Goal: Transaction & Acquisition: Download file/media

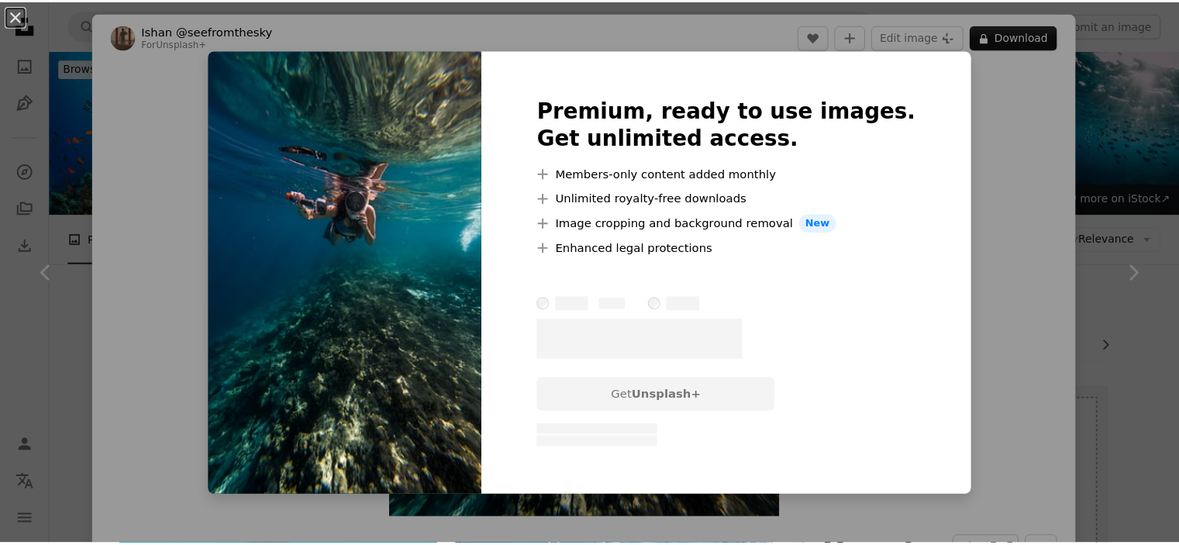
scroll to position [1074, 0]
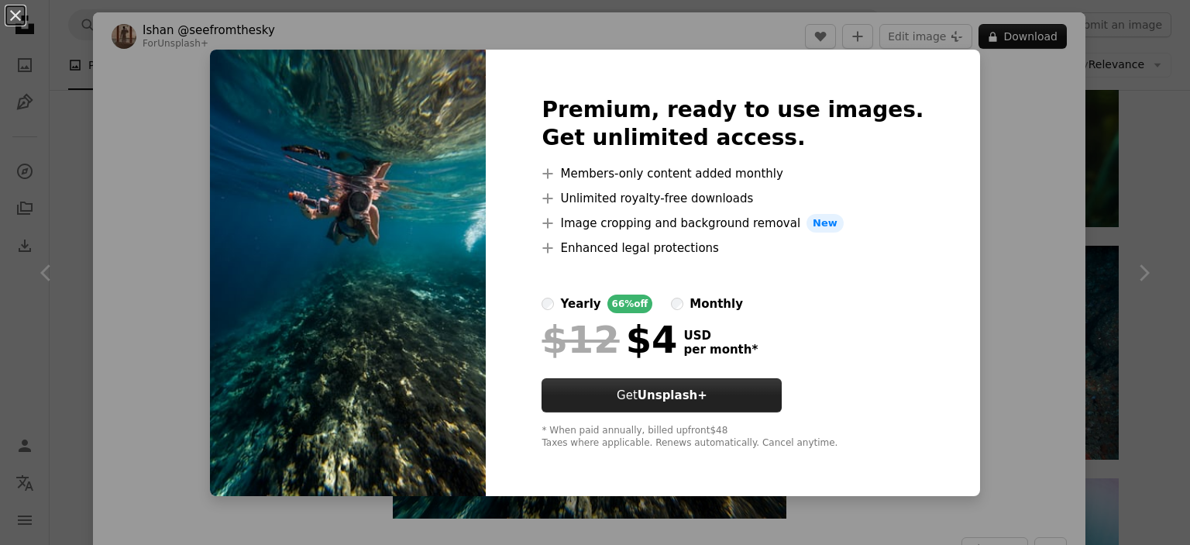
click at [766, 381] on button "Get Unsplash+" at bounding box center [662, 395] width 240 height 34
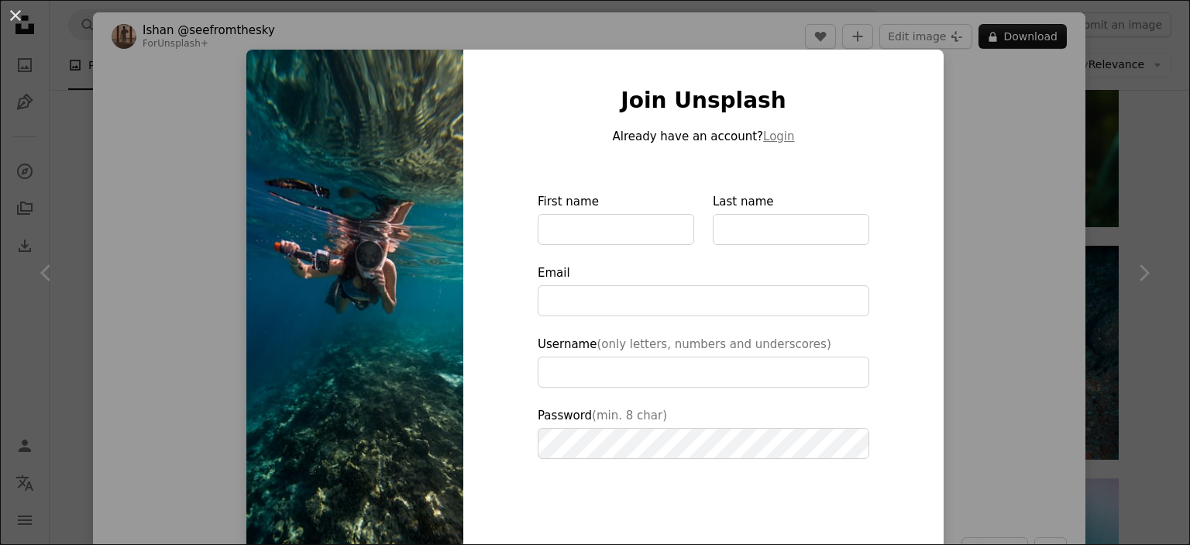
click at [394, 197] on img at bounding box center [354, 351] width 217 height 602
drag, startPoint x: 394, startPoint y: 197, endPoint x: 877, endPoint y: -13, distance: 527.1
click at [1086, 108] on div "An X shape Join Unsplash Already have an account? Login First name Last name Em…" at bounding box center [595, 272] width 1190 height 545
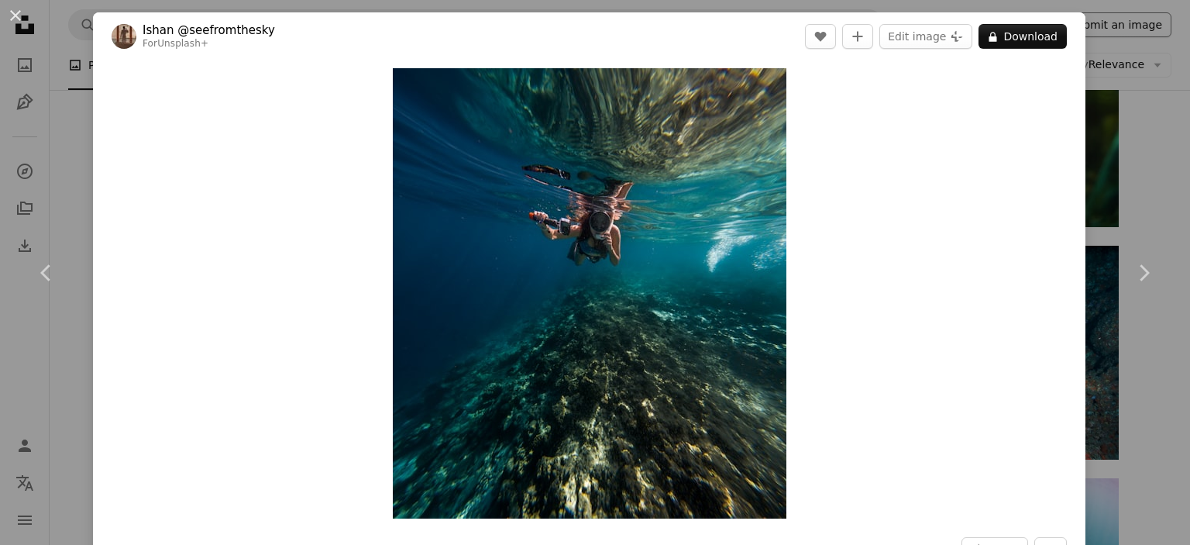
drag, startPoint x: 1086, startPoint y: 108, endPoint x: 1129, endPoint y: 36, distance: 84.4
click at [1129, 36] on div "An X shape Chevron left Chevron right [PERSON_NAME] @seefromthesky For Unsplash…" at bounding box center [595, 272] width 1190 height 545
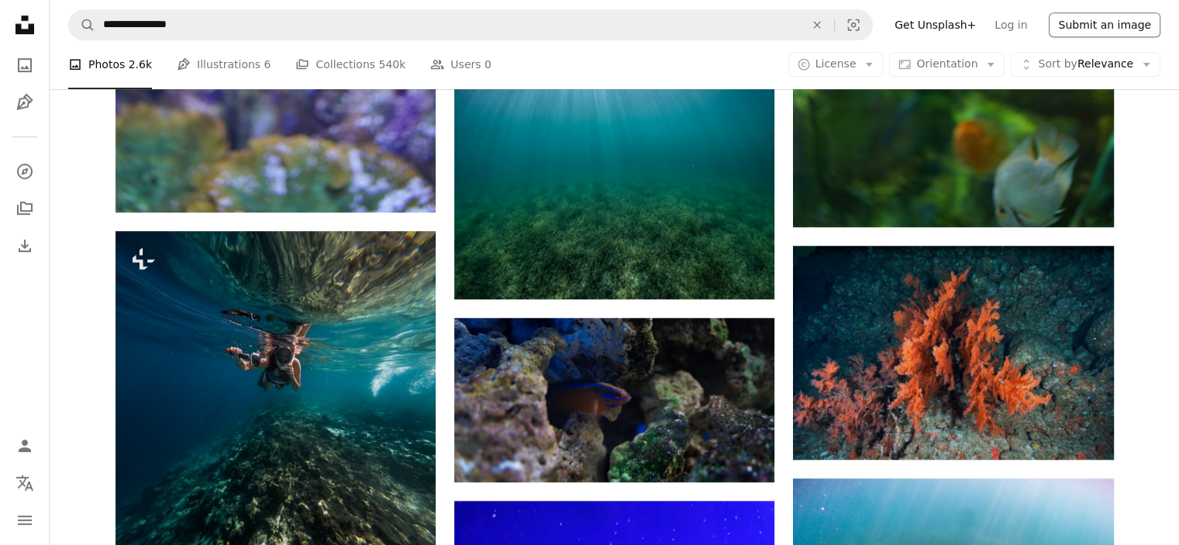
click at [1129, 36] on button "Submit an image" at bounding box center [1104, 24] width 112 height 25
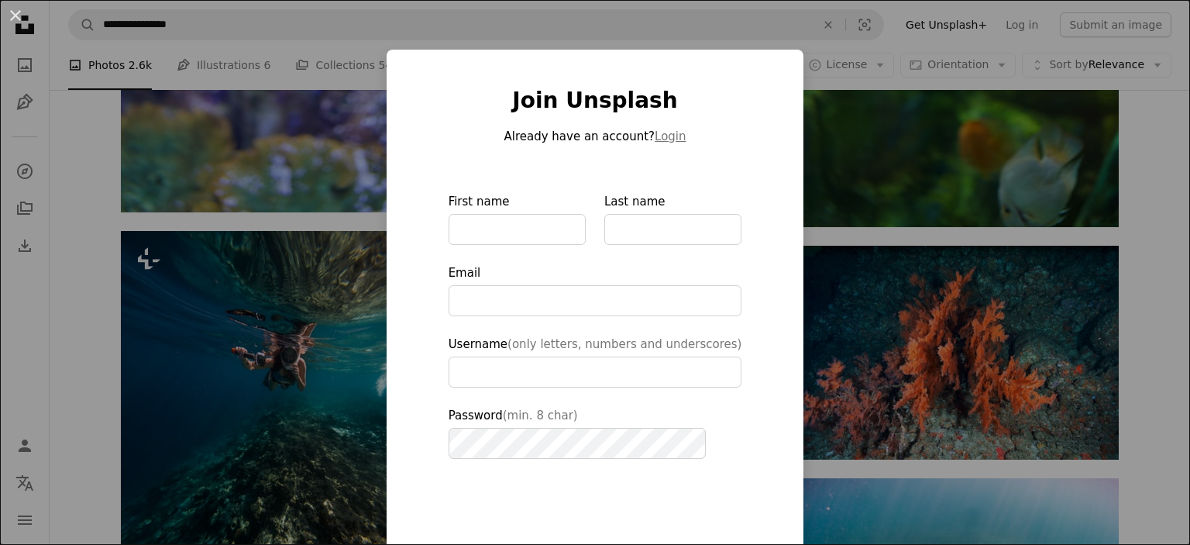
click at [962, 123] on div "An X shape Join Unsplash Already have an account? Login First name Last name Em…" at bounding box center [595, 272] width 1190 height 545
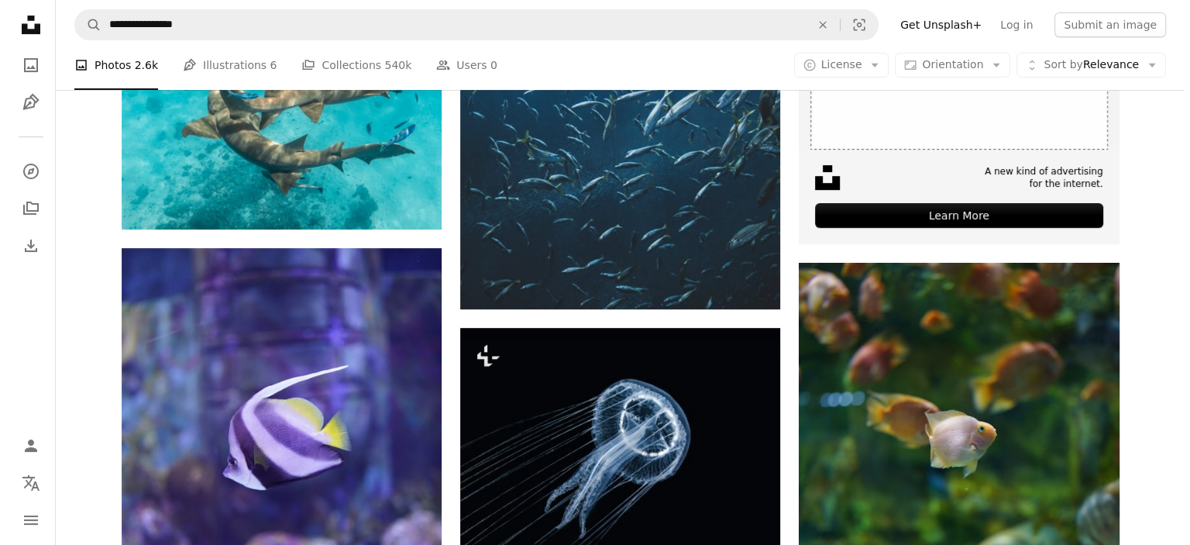
scroll to position [505, 0]
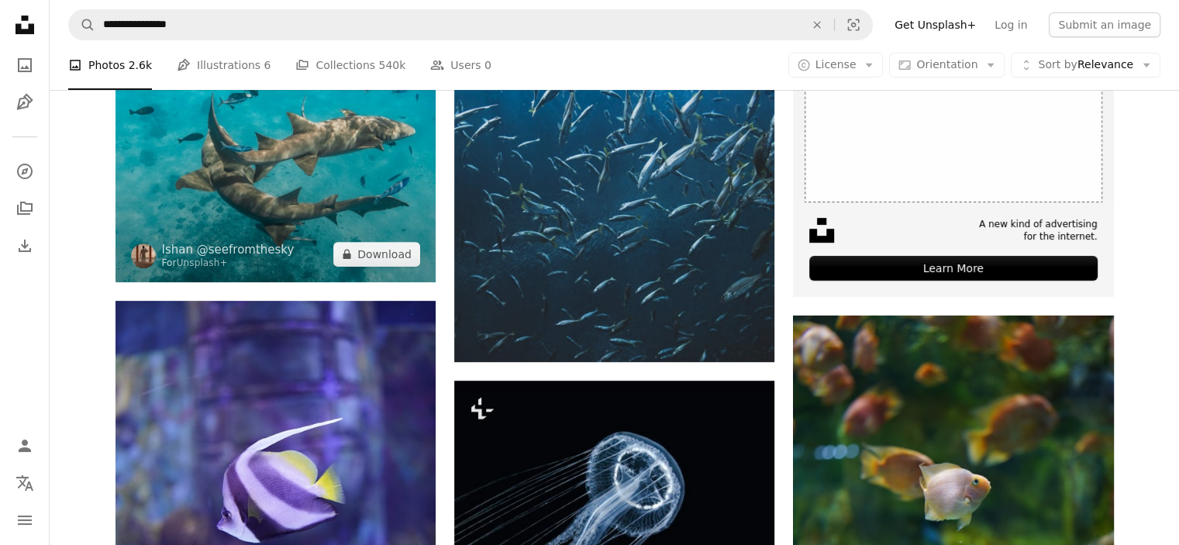
click at [354, 182] on img at bounding box center [275, 81] width 320 height 401
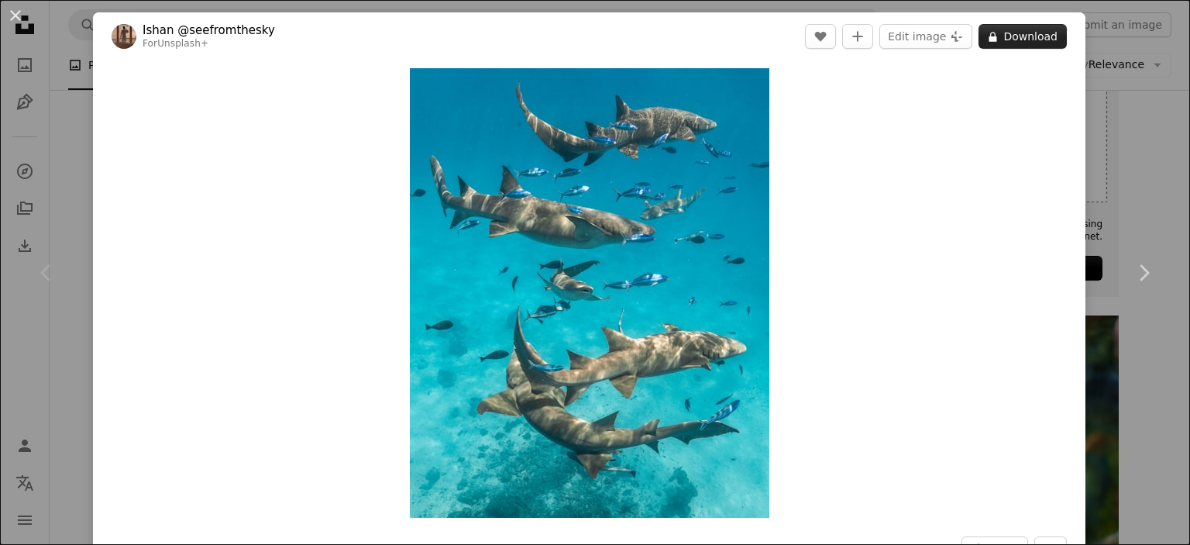
click at [1001, 44] on button "A lock Download" at bounding box center [1023, 36] width 88 height 25
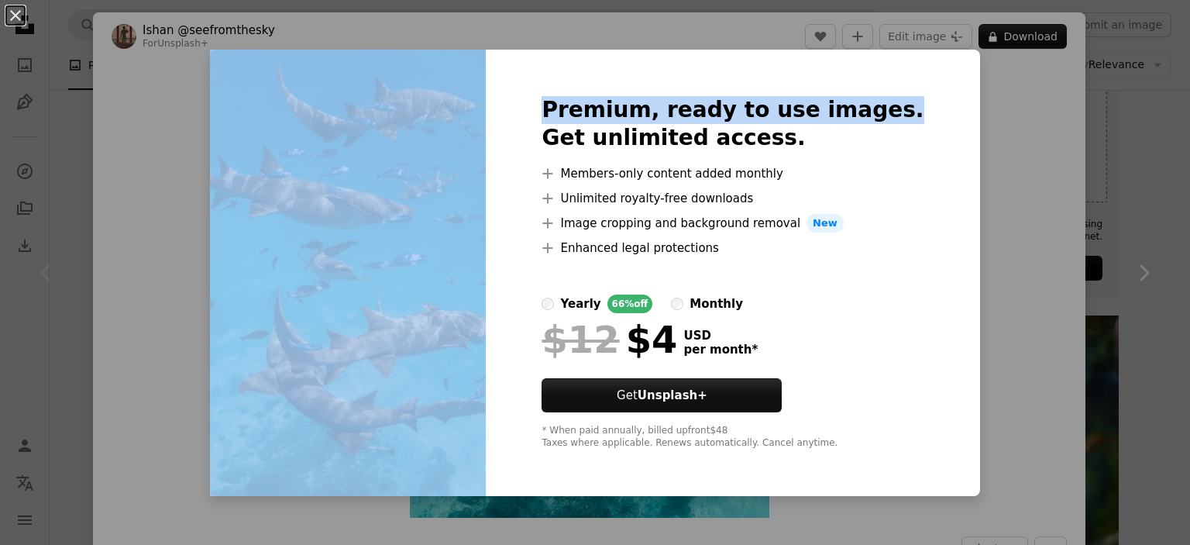
drag, startPoint x: 976, startPoint y: 84, endPoint x: 473, endPoint y: 237, distance: 525.5
click at [473, 237] on div "An X shape Premium, ready to use images. Get unlimited access. A plus sign Memb…" at bounding box center [595, 272] width 1190 height 545
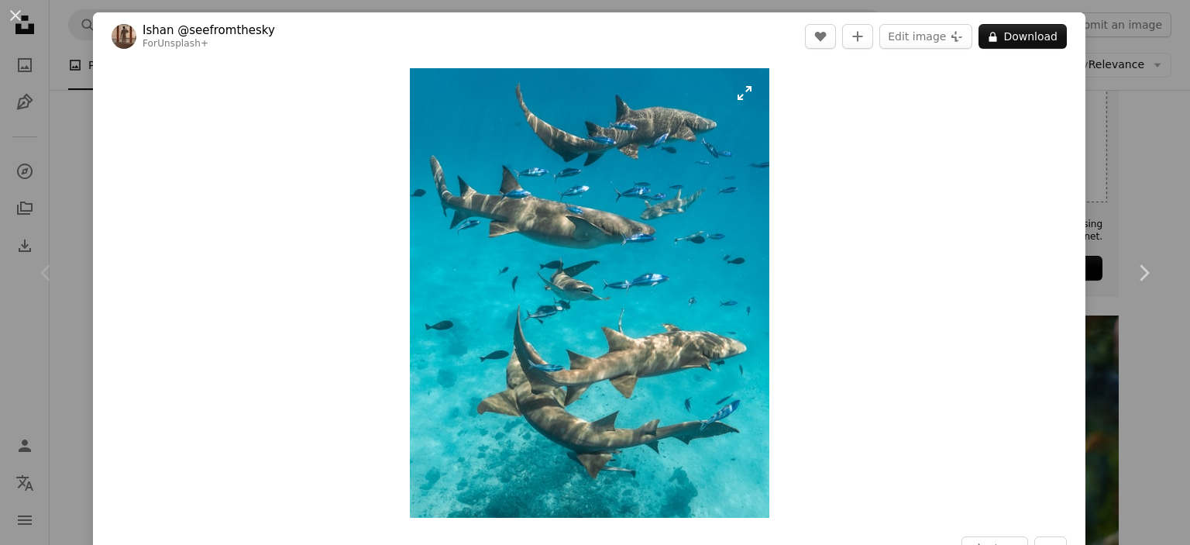
click at [473, 237] on img "Zoom in on this image" at bounding box center [590, 292] width 360 height 449
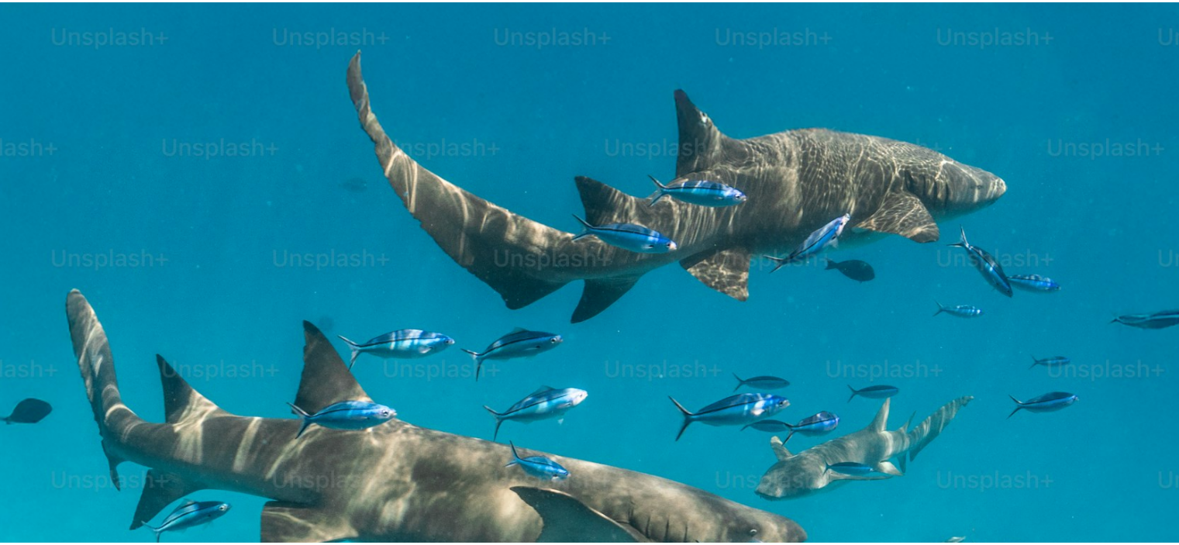
scroll to position [458, 0]
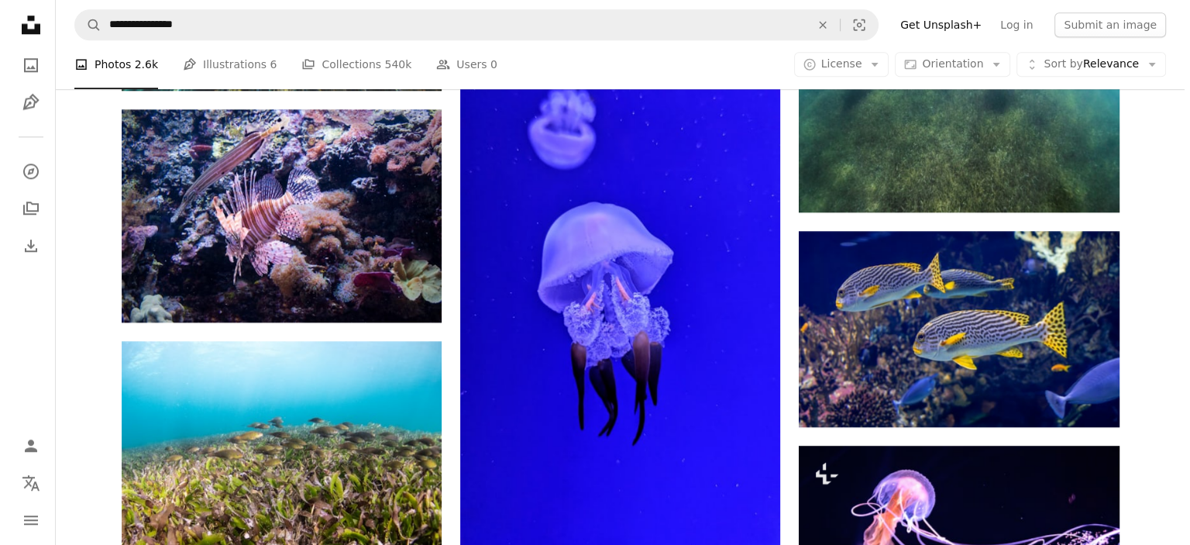
scroll to position [1611, 0]
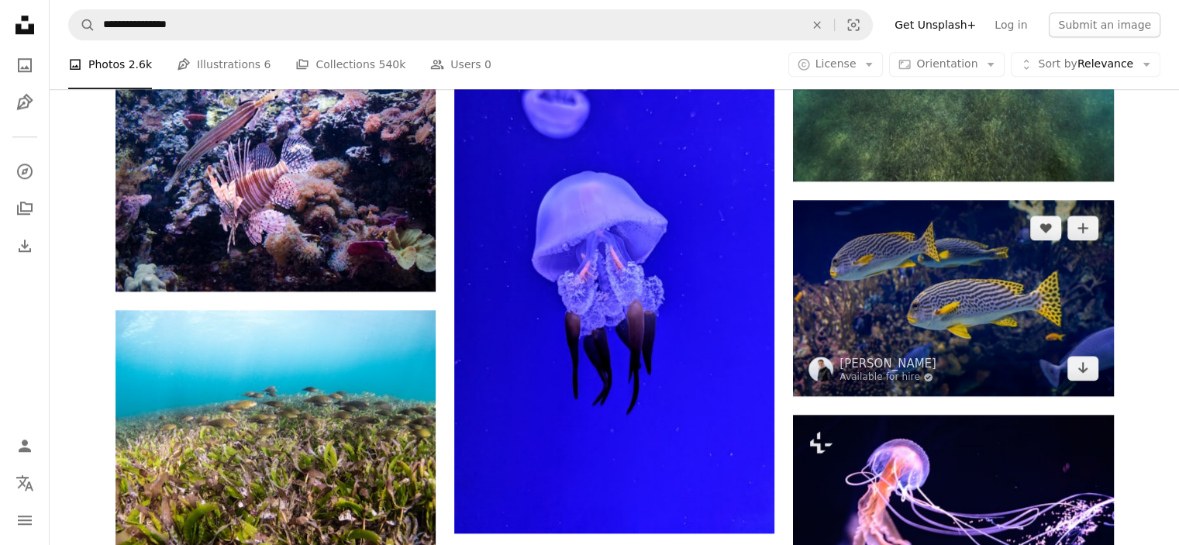
click at [961, 308] on img at bounding box center [953, 297] width 320 height 195
